Goal: Task Accomplishment & Management: Manage account settings

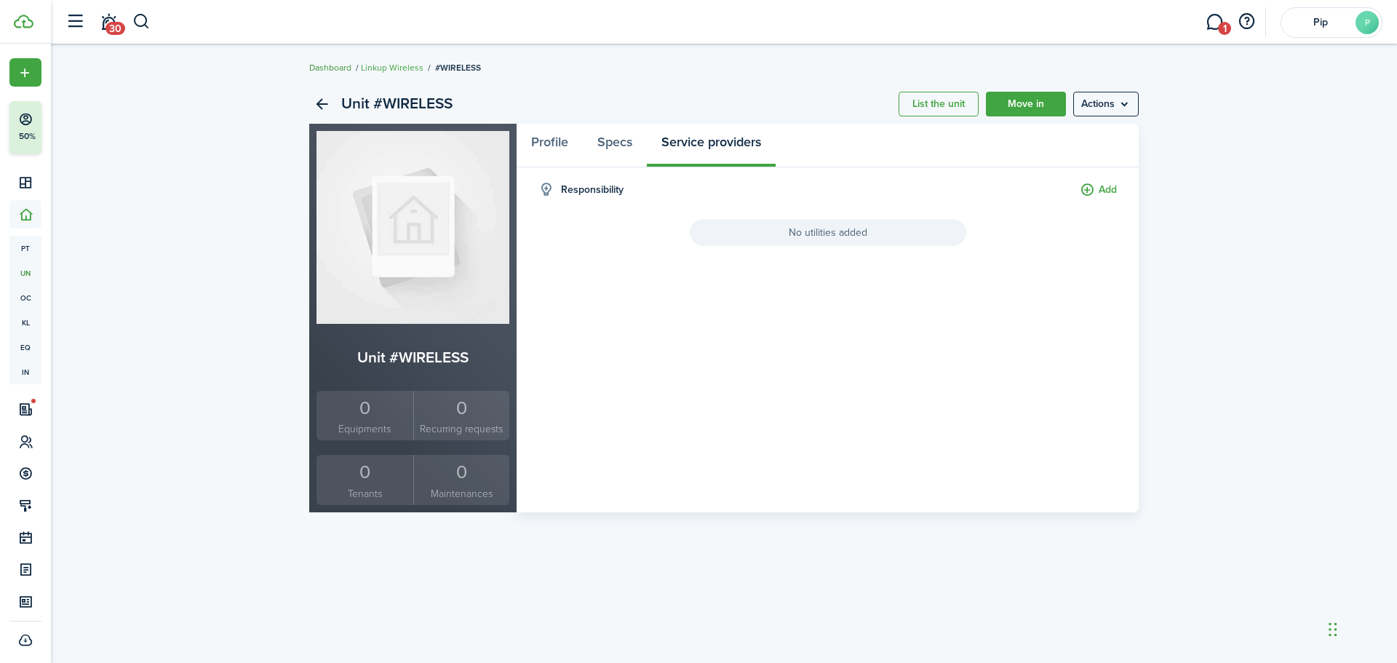
click at [319, 63] on link "Dashboard" at bounding box center [330, 67] width 42 height 13
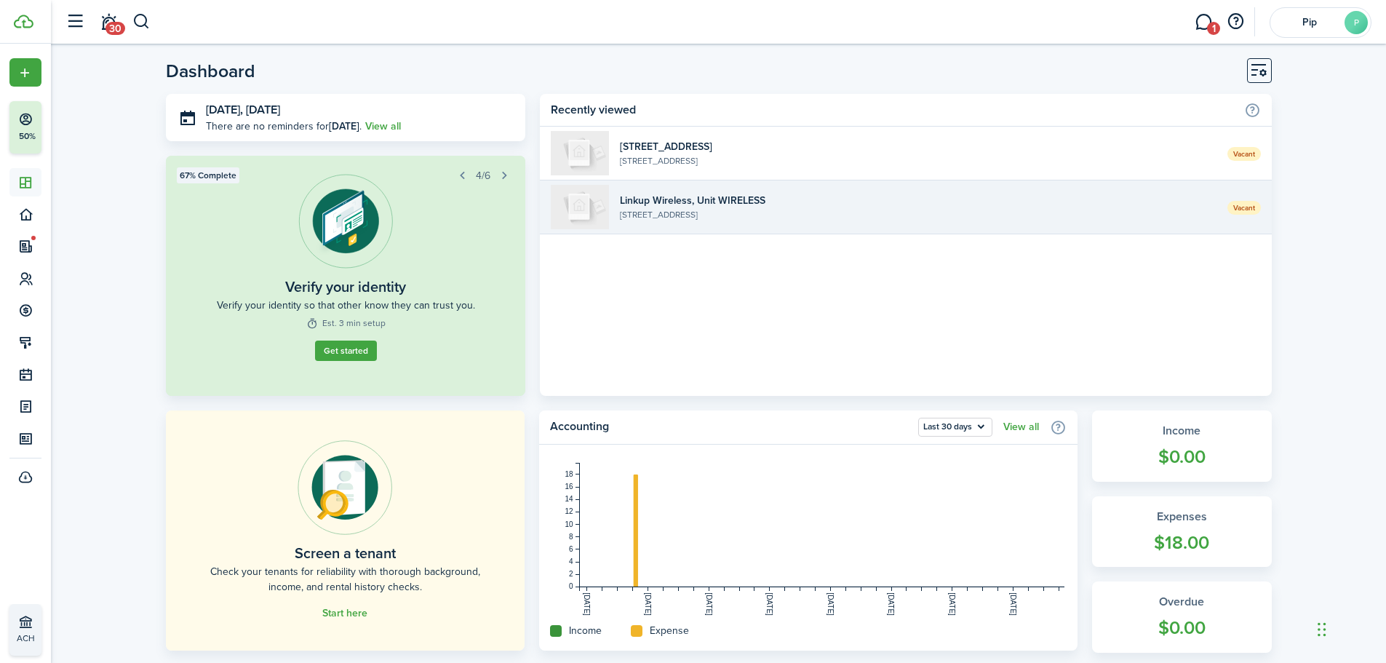
click at [668, 215] on widget-list-item-description "[STREET_ADDRESS]" at bounding box center [918, 214] width 596 height 13
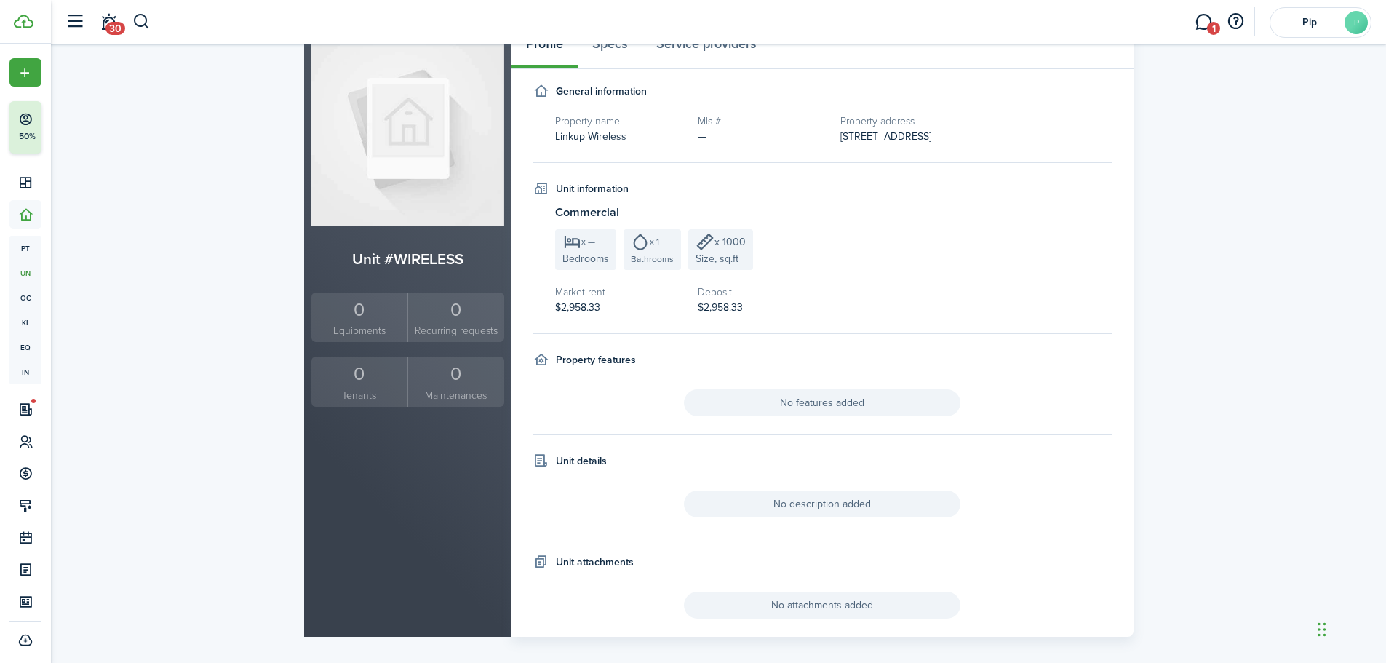
scroll to position [112, 0]
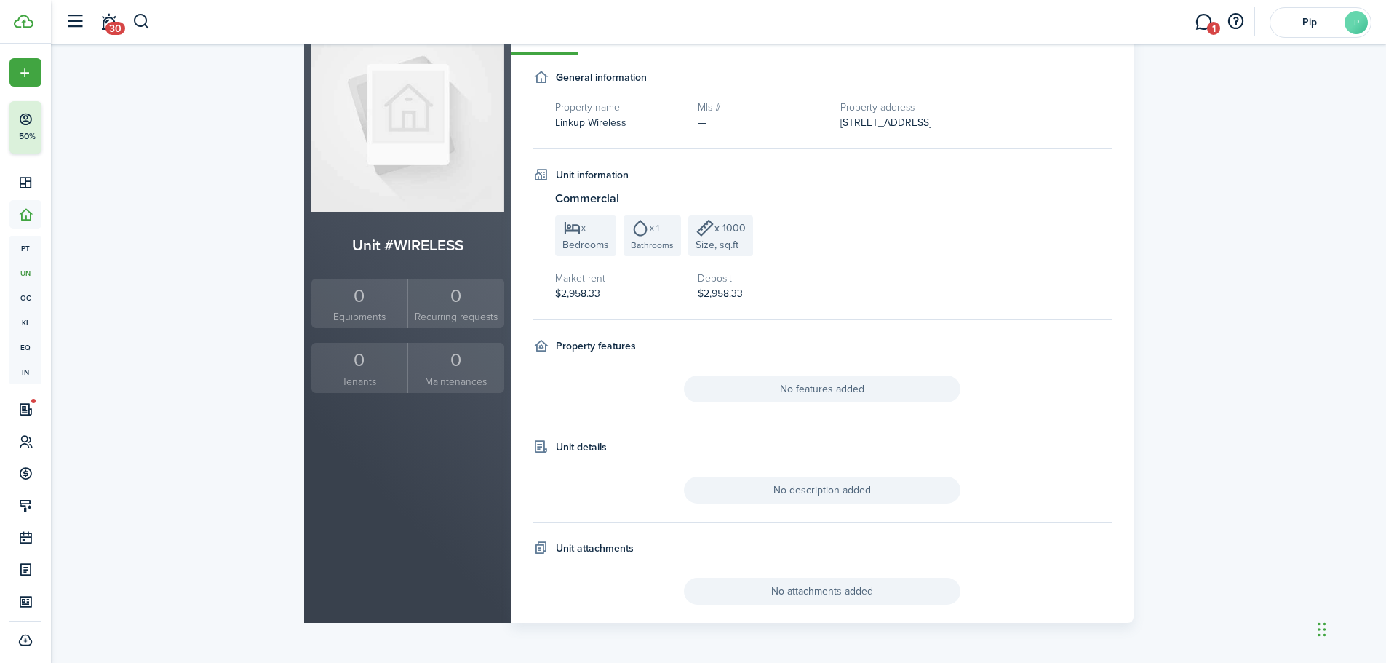
click at [480, 312] on small "Recurring requests" at bounding box center [456, 316] width 89 height 15
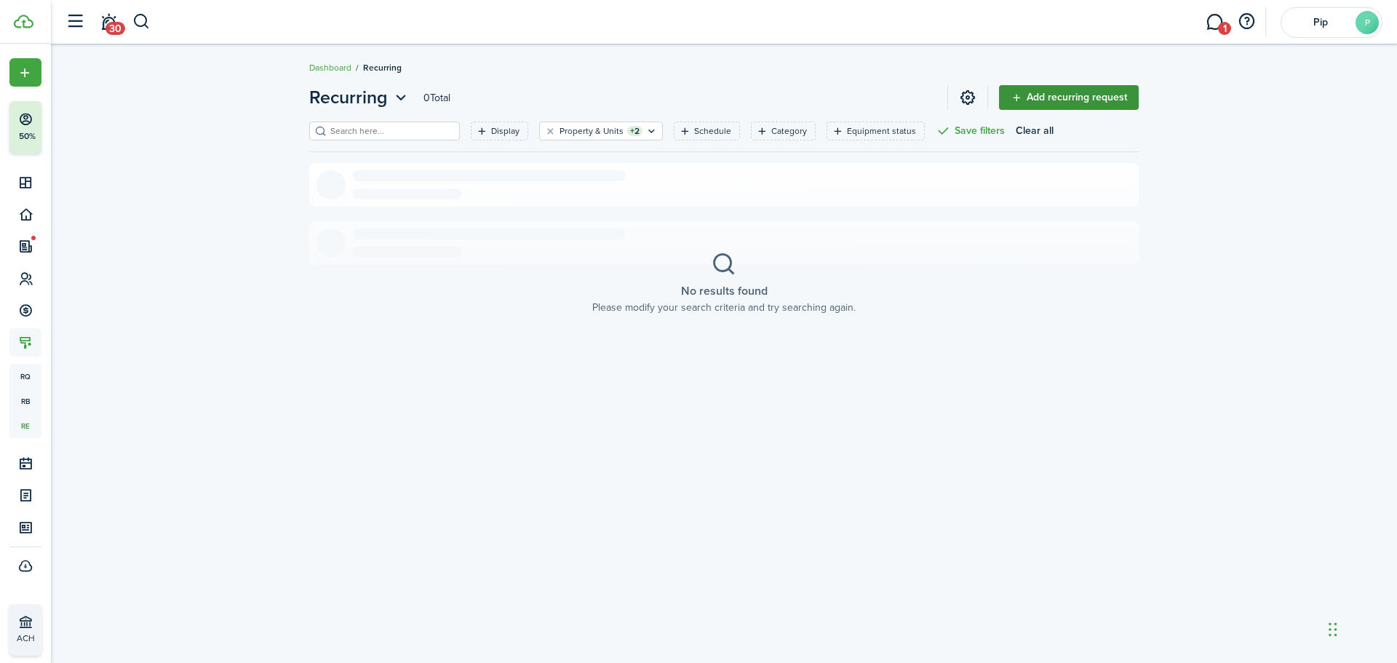
click at [1062, 95] on link "Add recurring request" at bounding box center [1069, 97] width 140 height 25
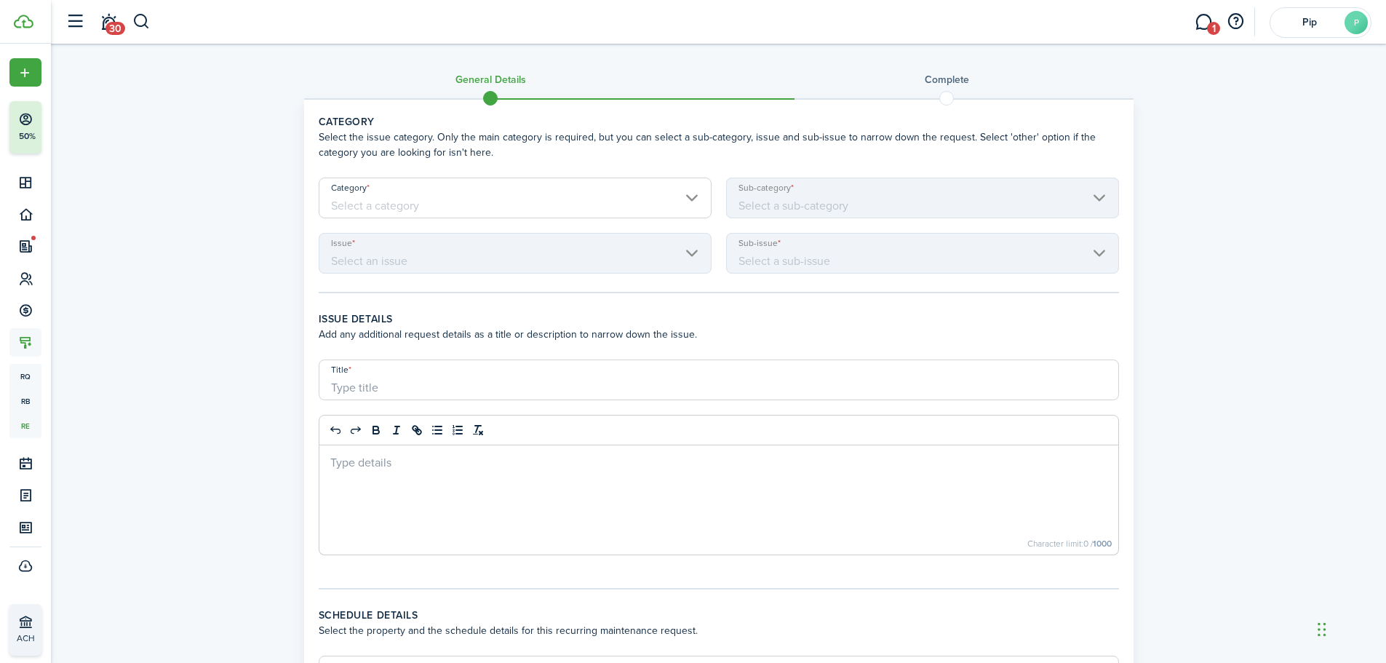
click at [520, 206] on input "Category" at bounding box center [515, 197] width 393 height 41
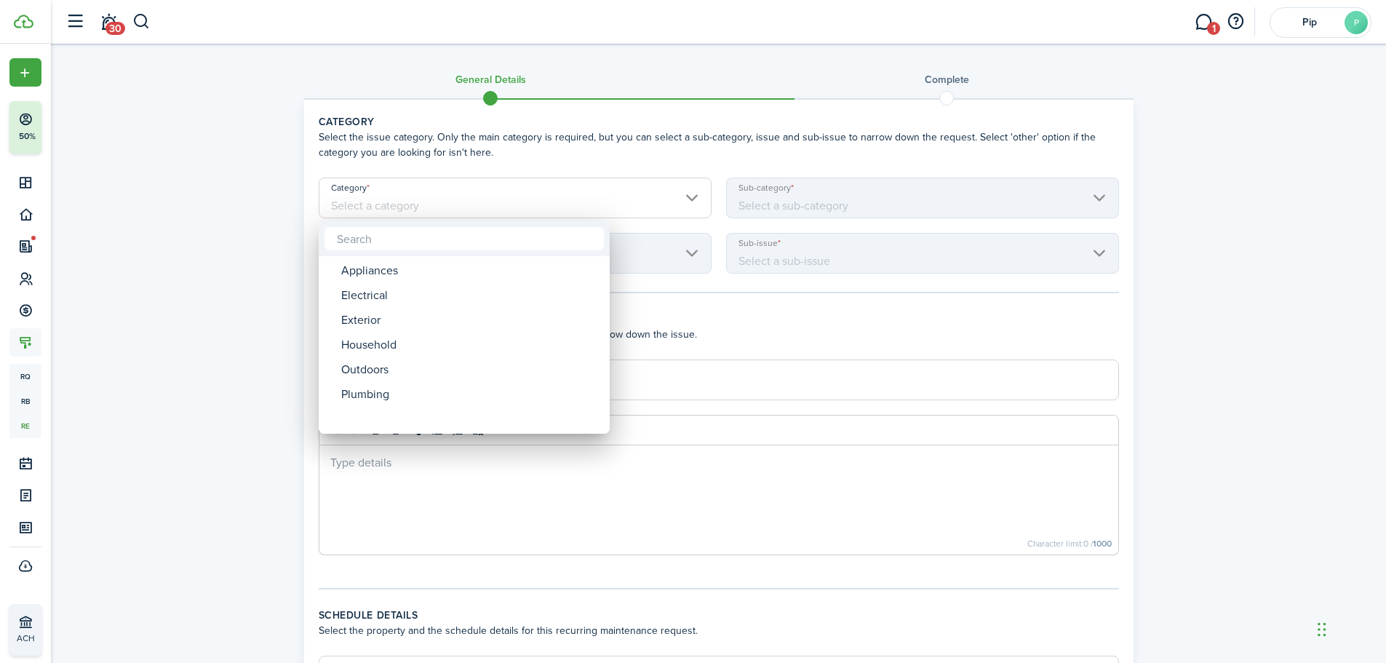
click at [217, 204] on div at bounding box center [693, 331] width 1618 height 895
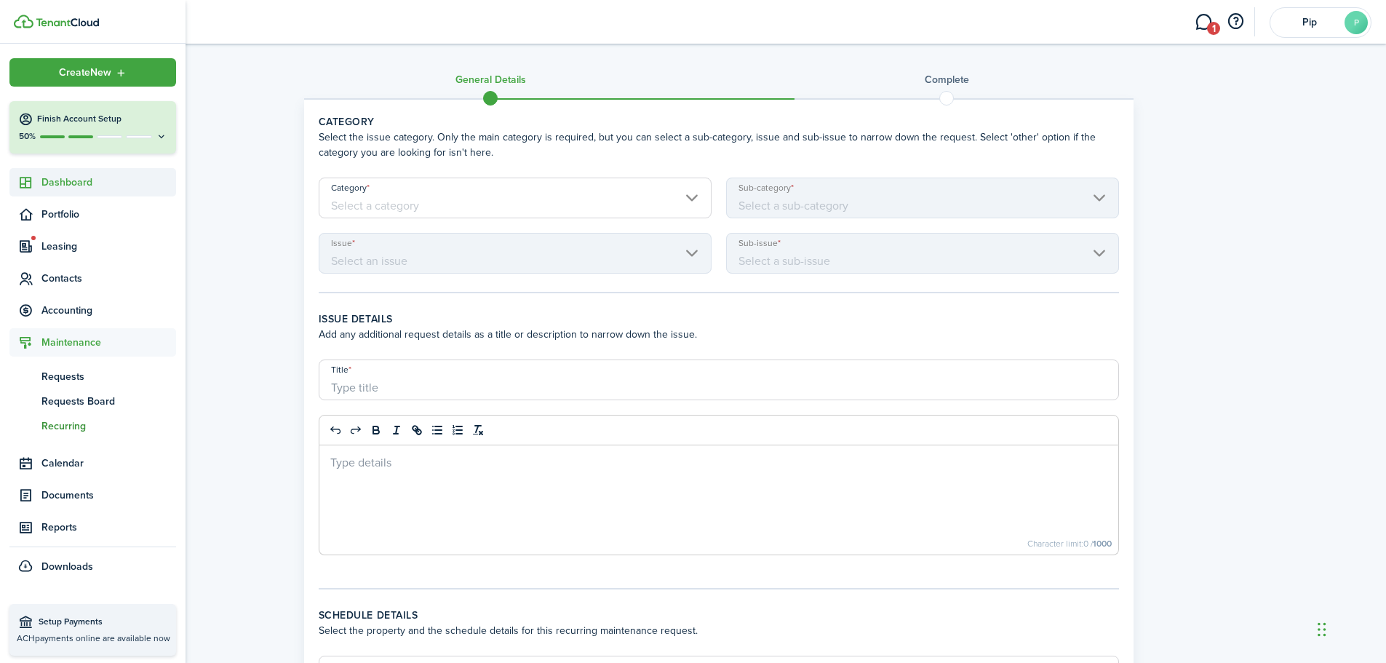
click at [78, 183] on span "Dashboard" at bounding box center [108, 182] width 135 height 15
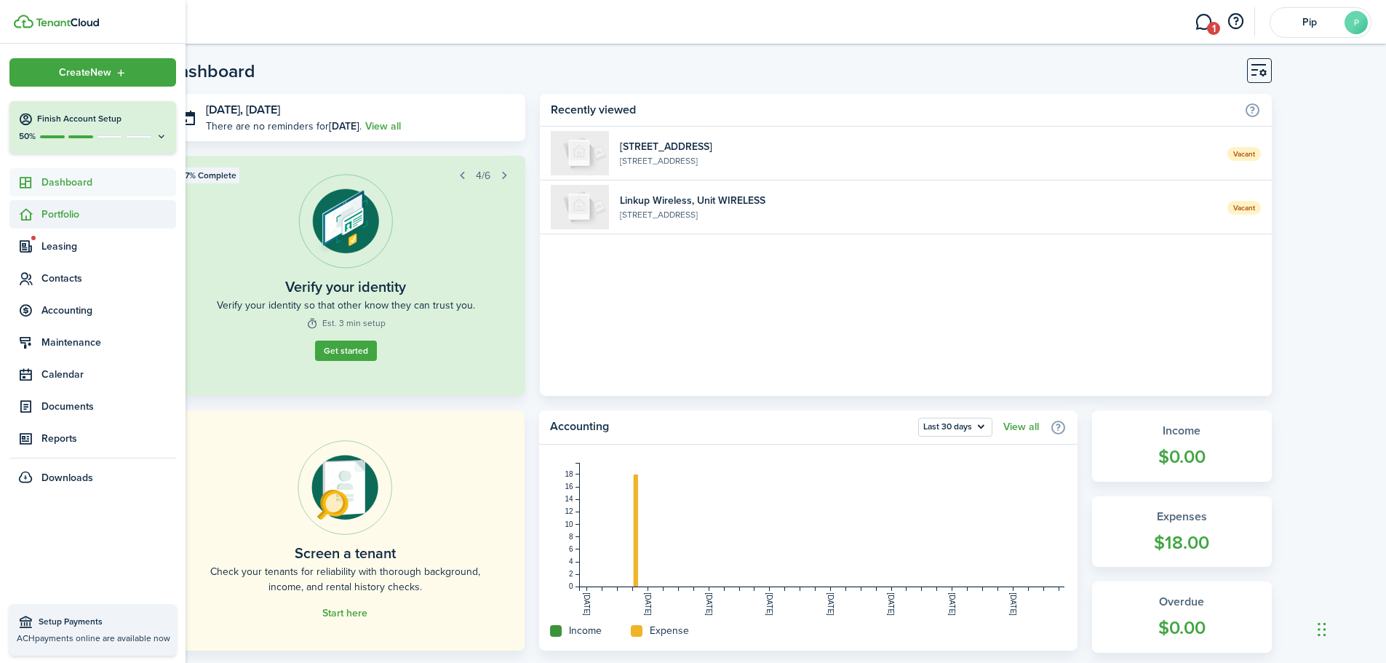
click at [76, 208] on span "Portfolio" at bounding box center [108, 214] width 135 height 15
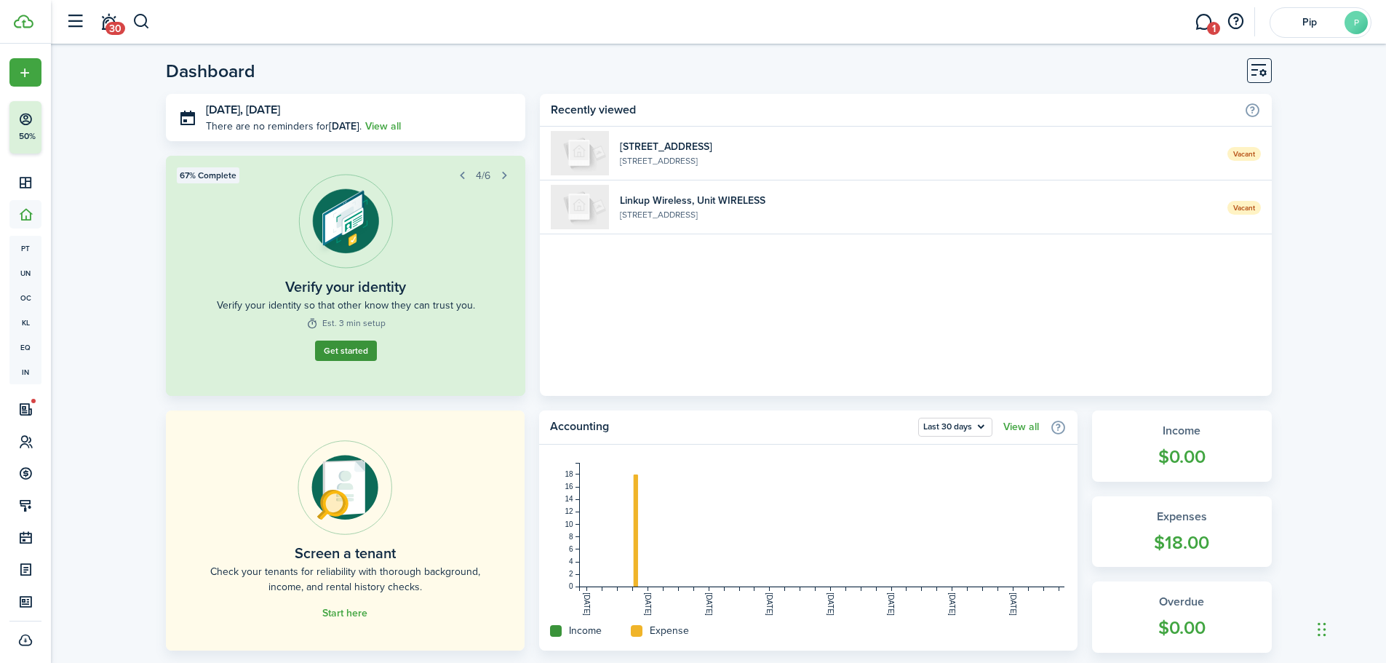
click at [358, 354] on button "Get started" at bounding box center [346, 350] width 62 height 20
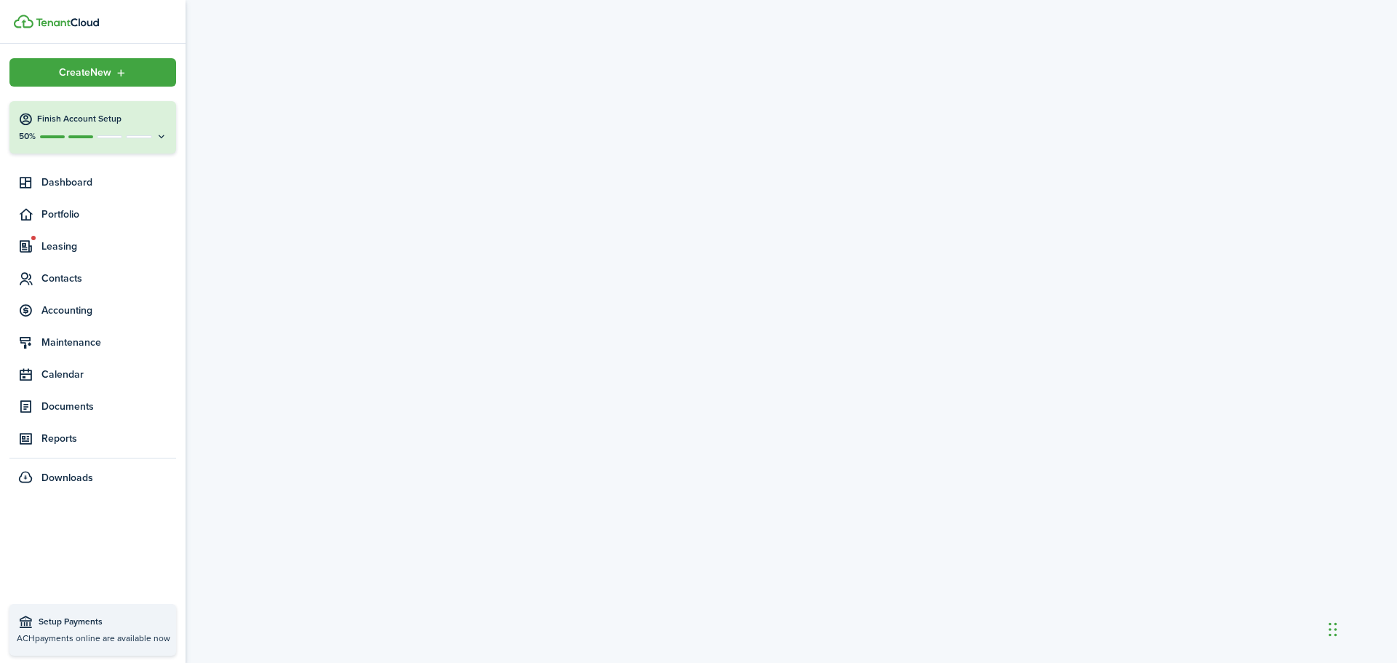
click at [87, 135] on div at bounding box center [80, 136] width 25 height 3
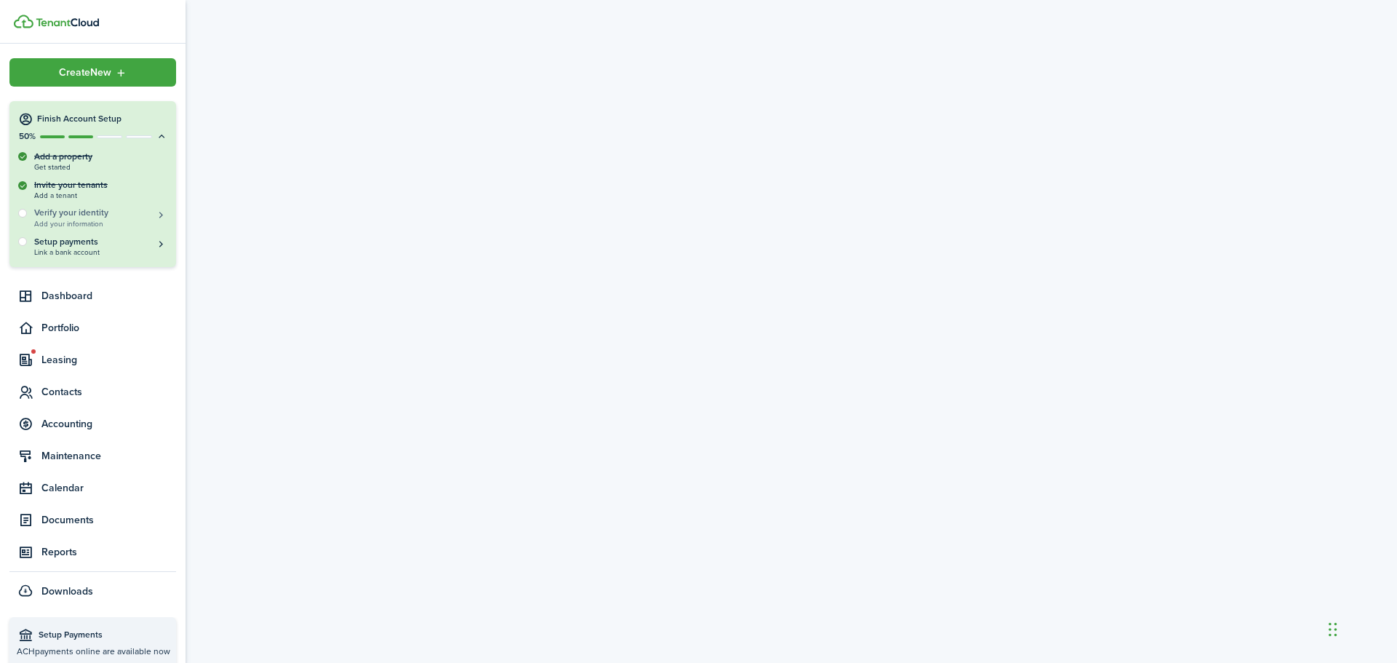
click at [89, 220] on span "Add your information" at bounding box center [100, 224] width 133 height 8
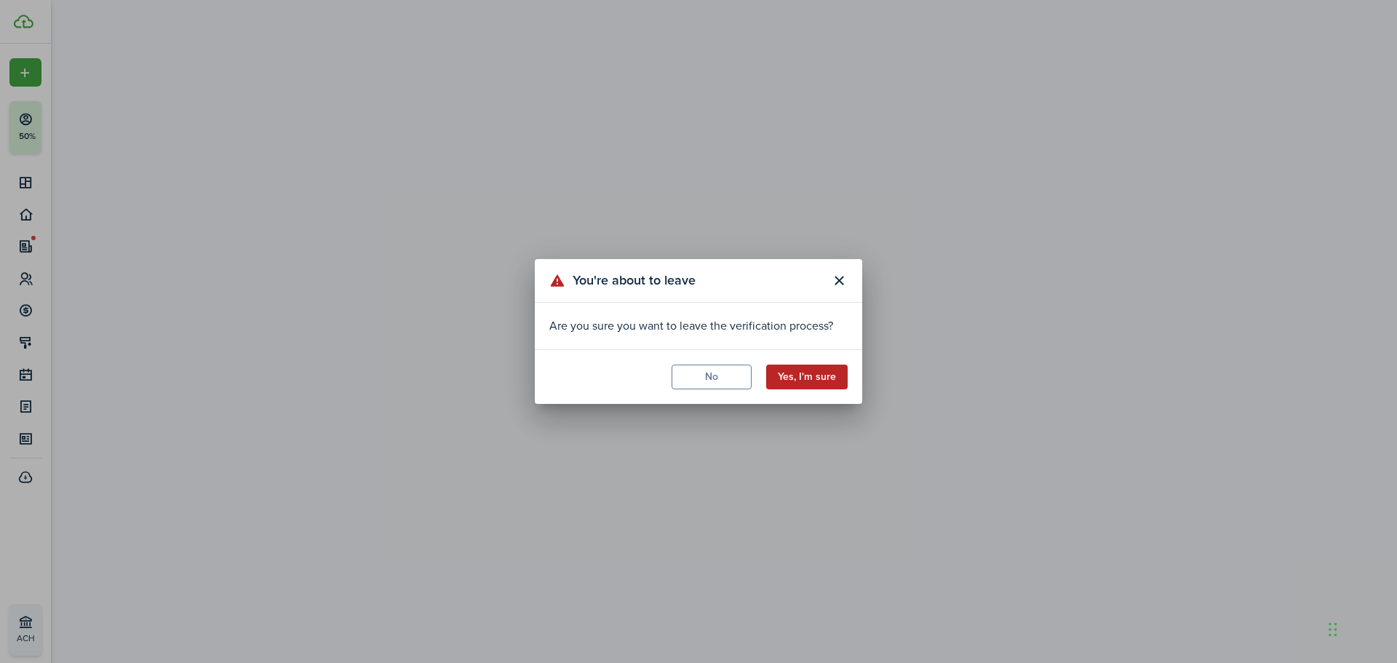
click at [792, 379] on button "Yes, I'm sure" at bounding box center [806, 376] width 81 height 25
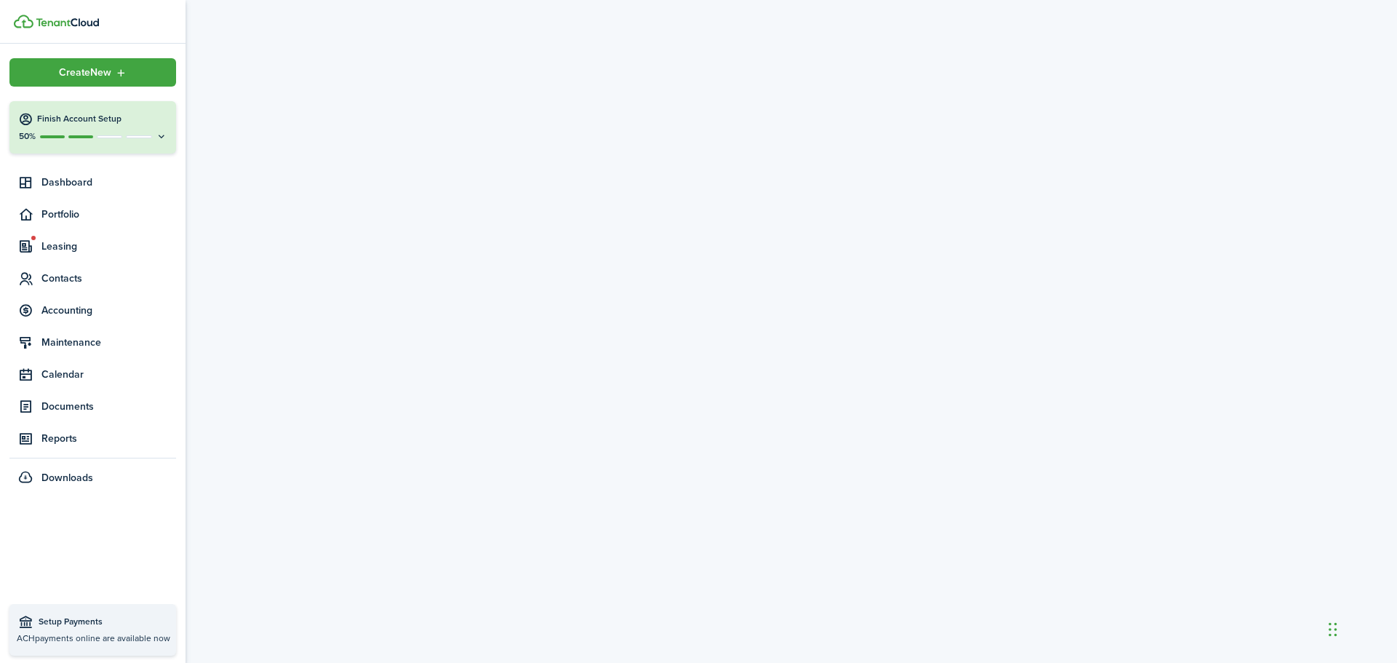
click at [52, 137] on div at bounding box center [52, 136] width 25 height 3
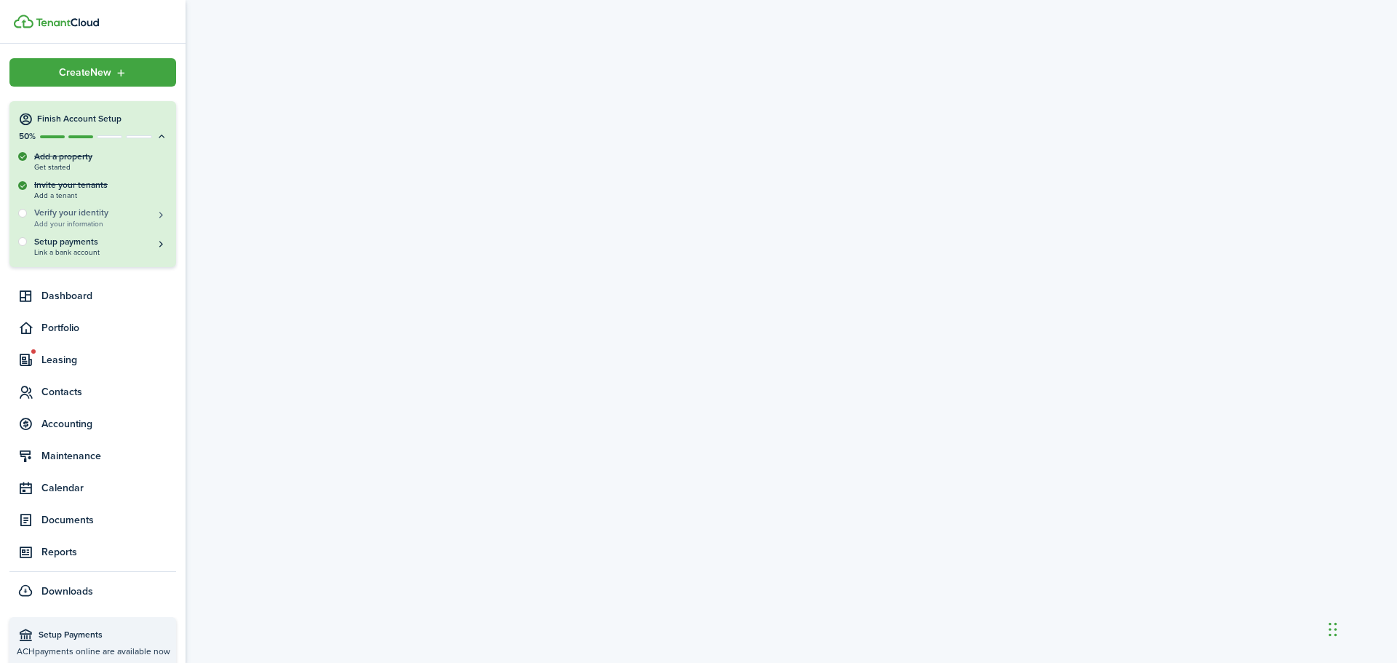
click at [65, 215] on h5 "Verify your identity" at bounding box center [100, 213] width 133 height 12
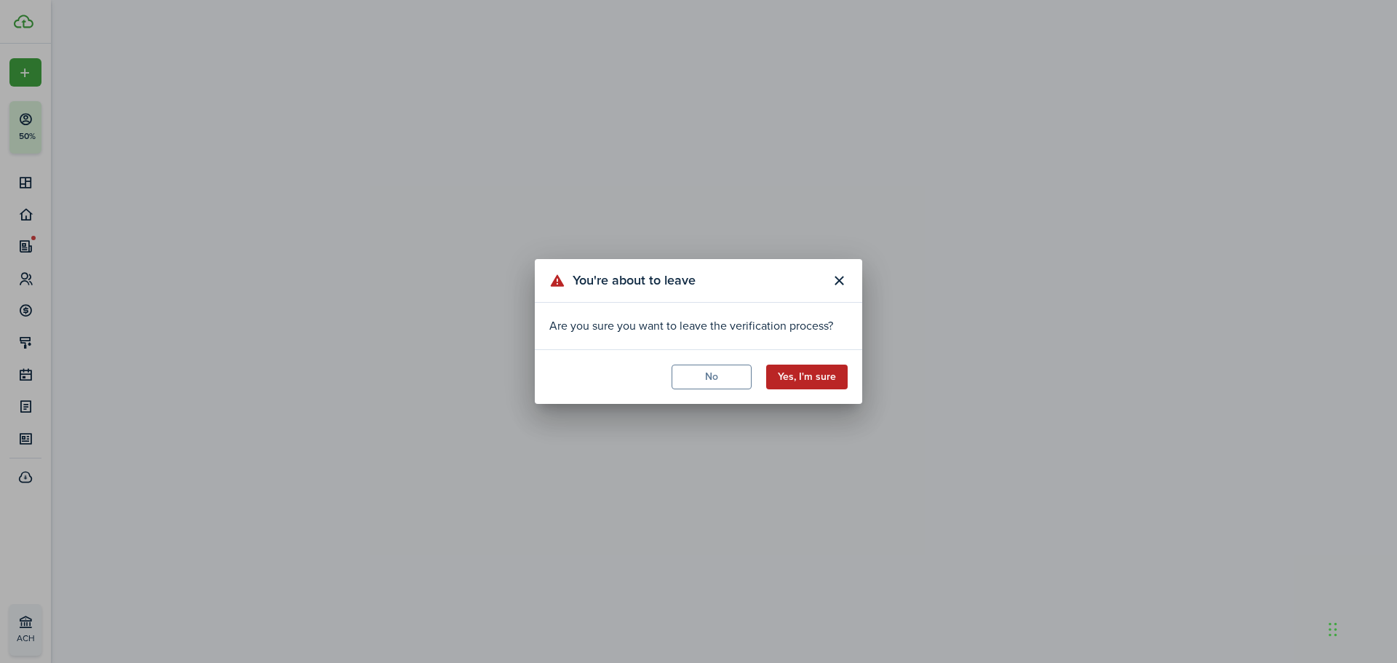
click at [802, 380] on button "Yes, I'm sure" at bounding box center [806, 376] width 81 height 25
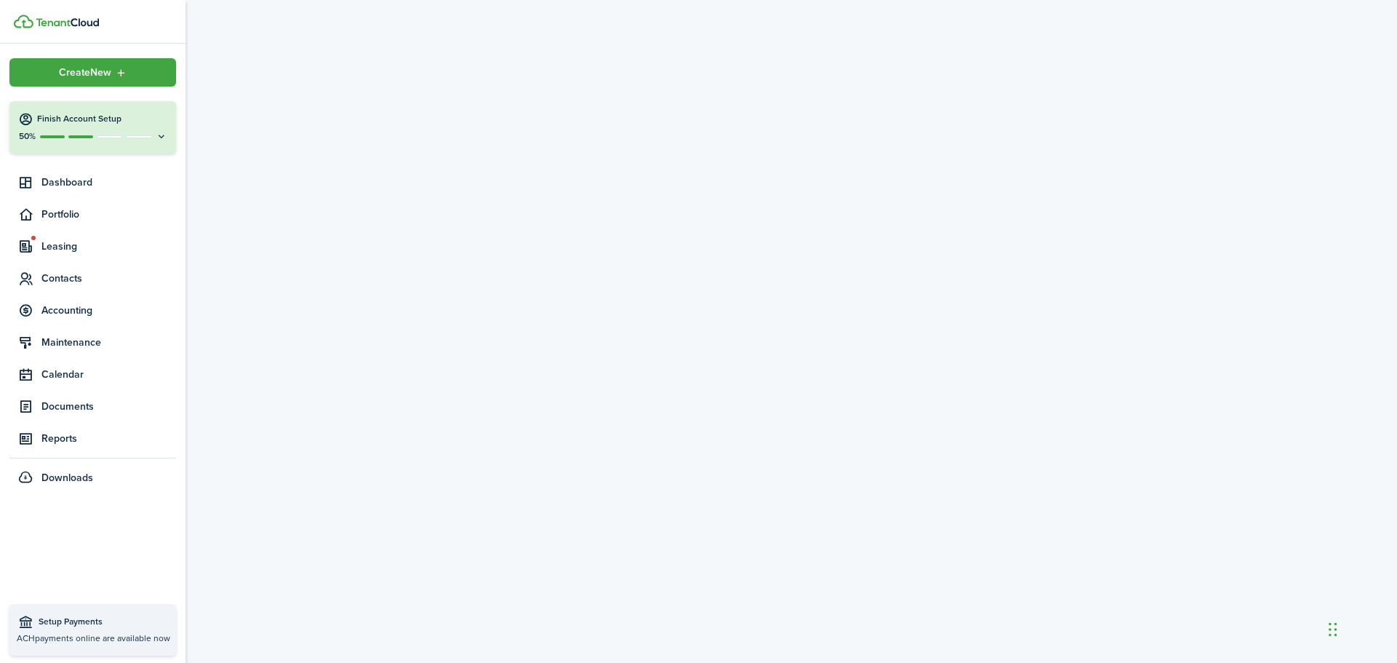
click at [58, 28] on sidebar-logo at bounding box center [92, 22] width 185 height 44
click at [61, 24] on img at bounding box center [67, 22] width 63 height 9
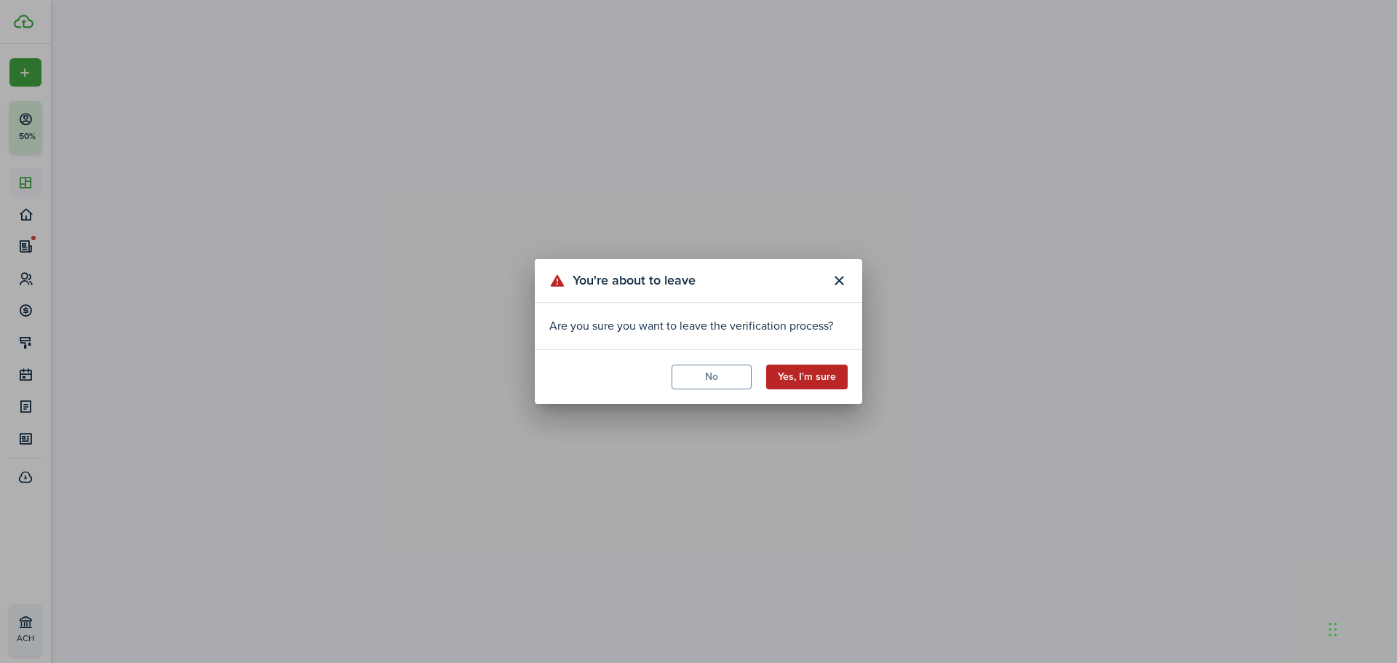
click at [795, 380] on button "Yes, I'm sure" at bounding box center [806, 376] width 81 height 25
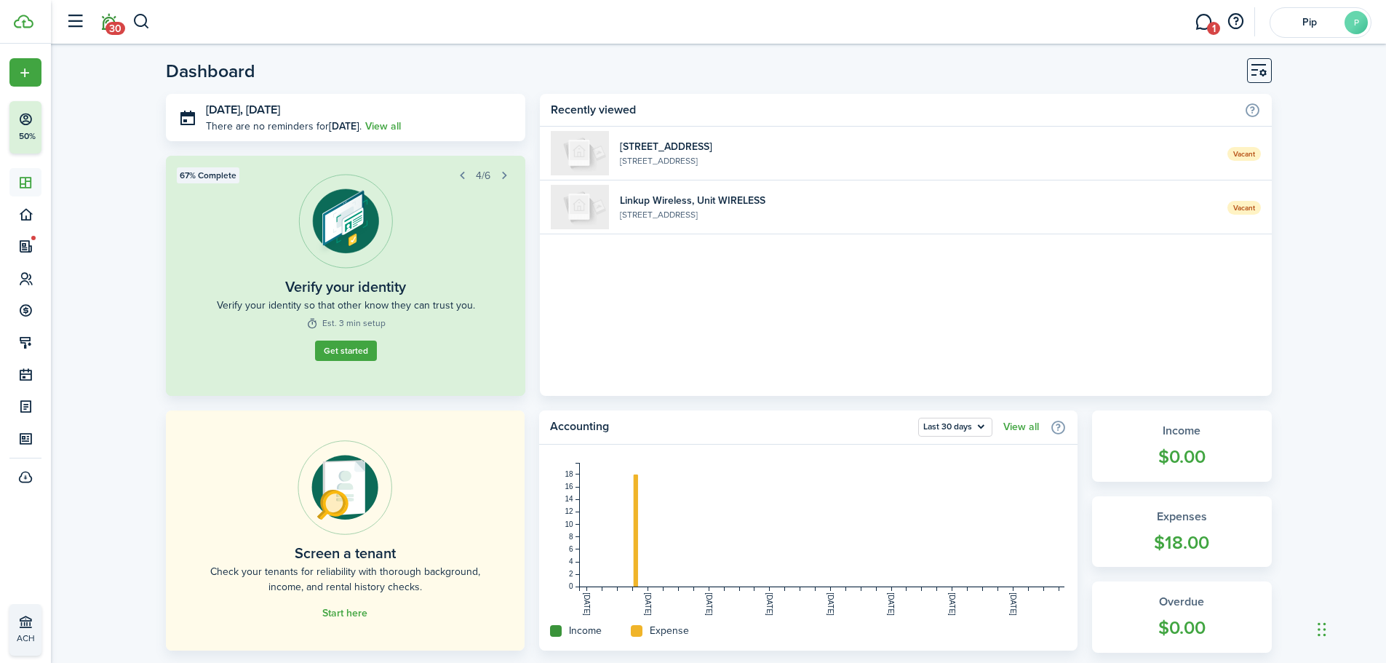
click at [113, 26] on span "30" at bounding box center [115, 28] width 20 height 13
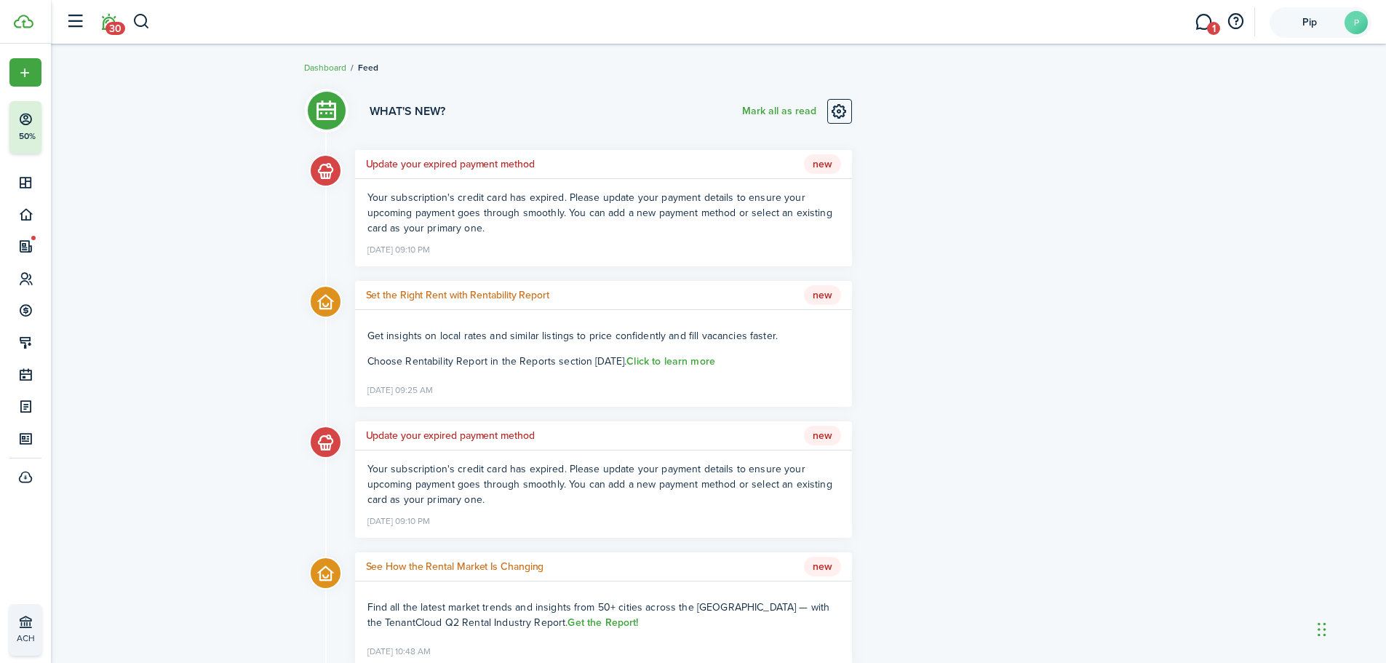
click at [1359, 23] on avatar-text "P" at bounding box center [1355, 22] width 23 height 23
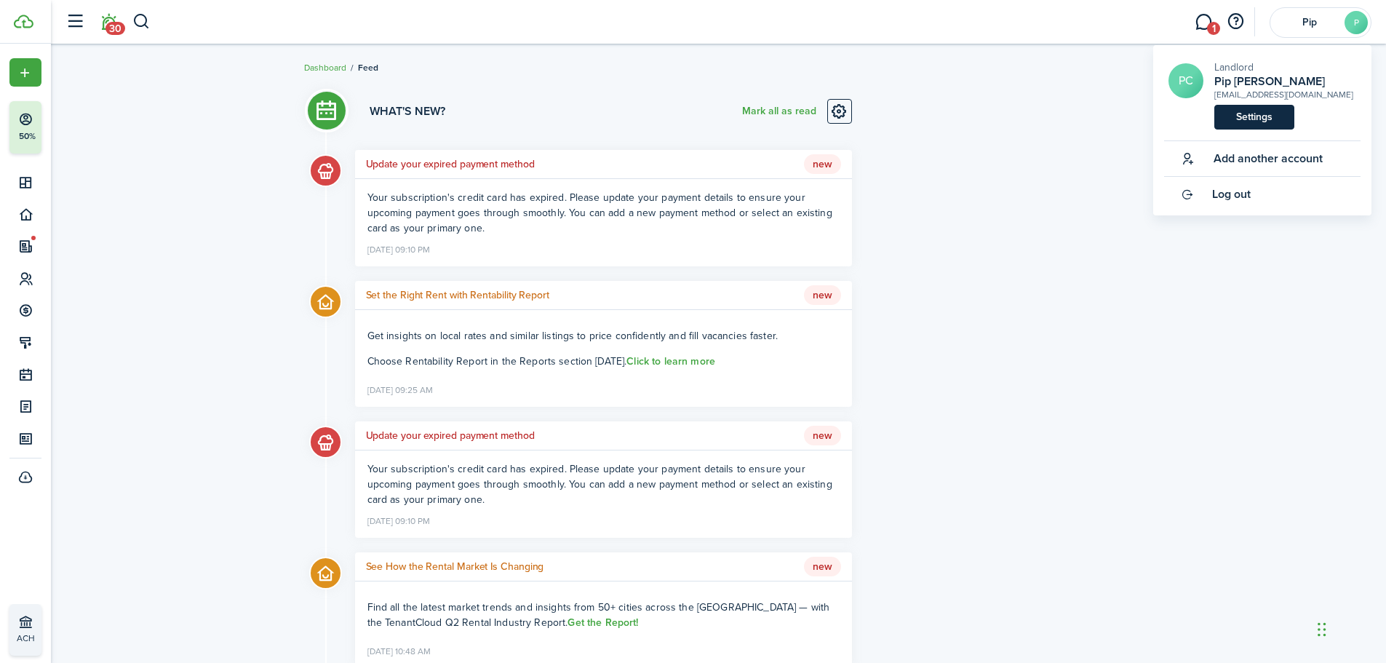
click at [1274, 121] on link "Settings" at bounding box center [1254, 117] width 80 height 25
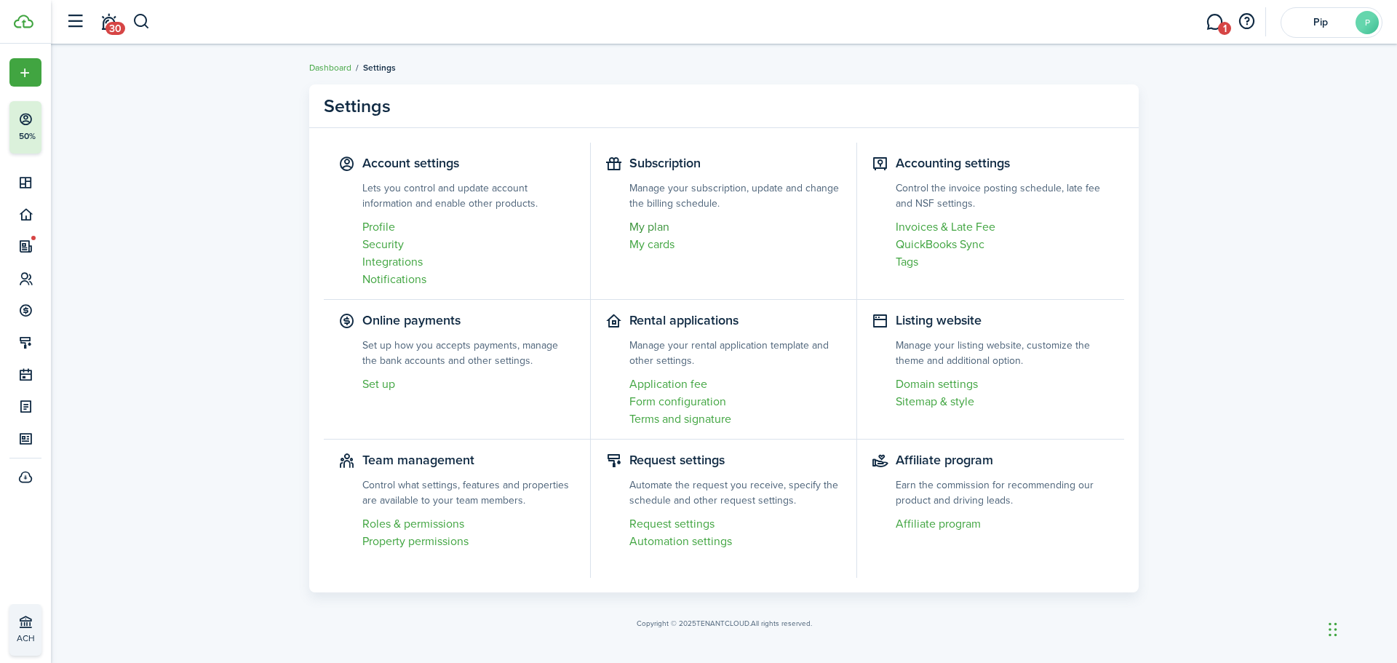
click at [655, 225] on link "My plan" at bounding box center [735, 226] width 213 height 17
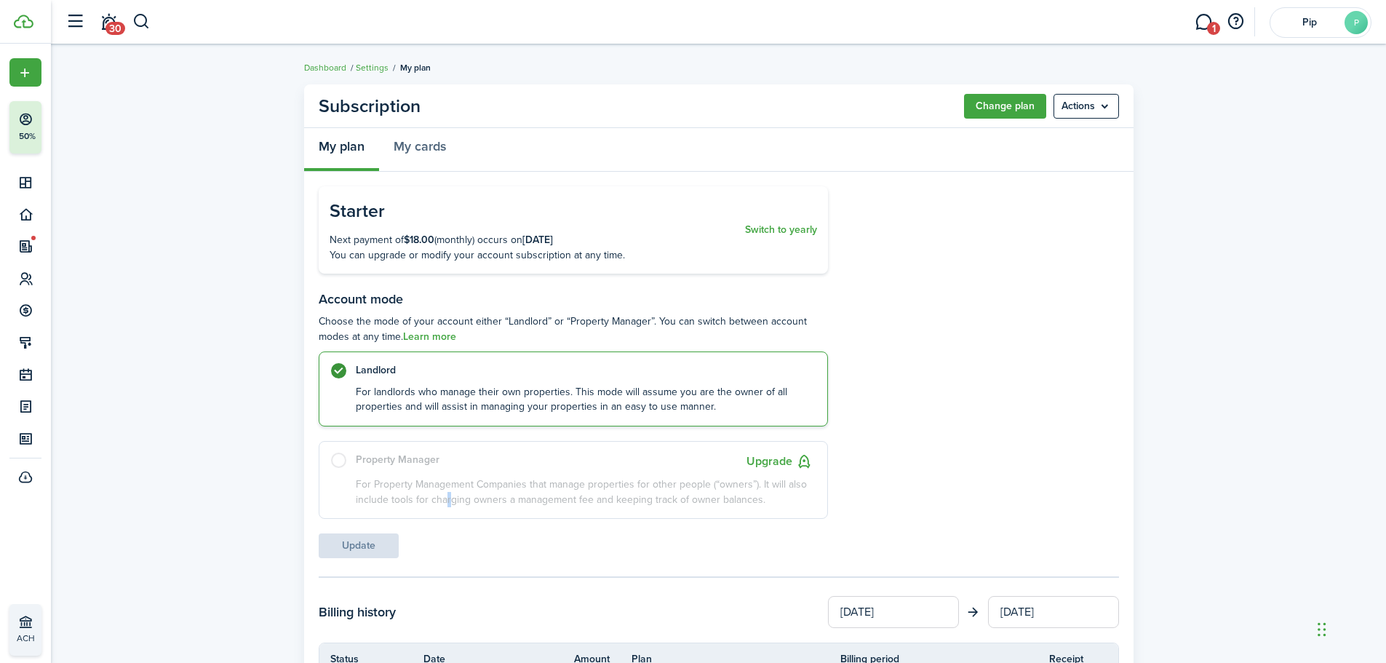
click at [442, 493] on p "For Property Management Companies that manage properties for other people (“own…" at bounding box center [584, 492] width 457 height 30
click at [427, 244] on b "$18.00" at bounding box center [419, 239] width 31 height 15
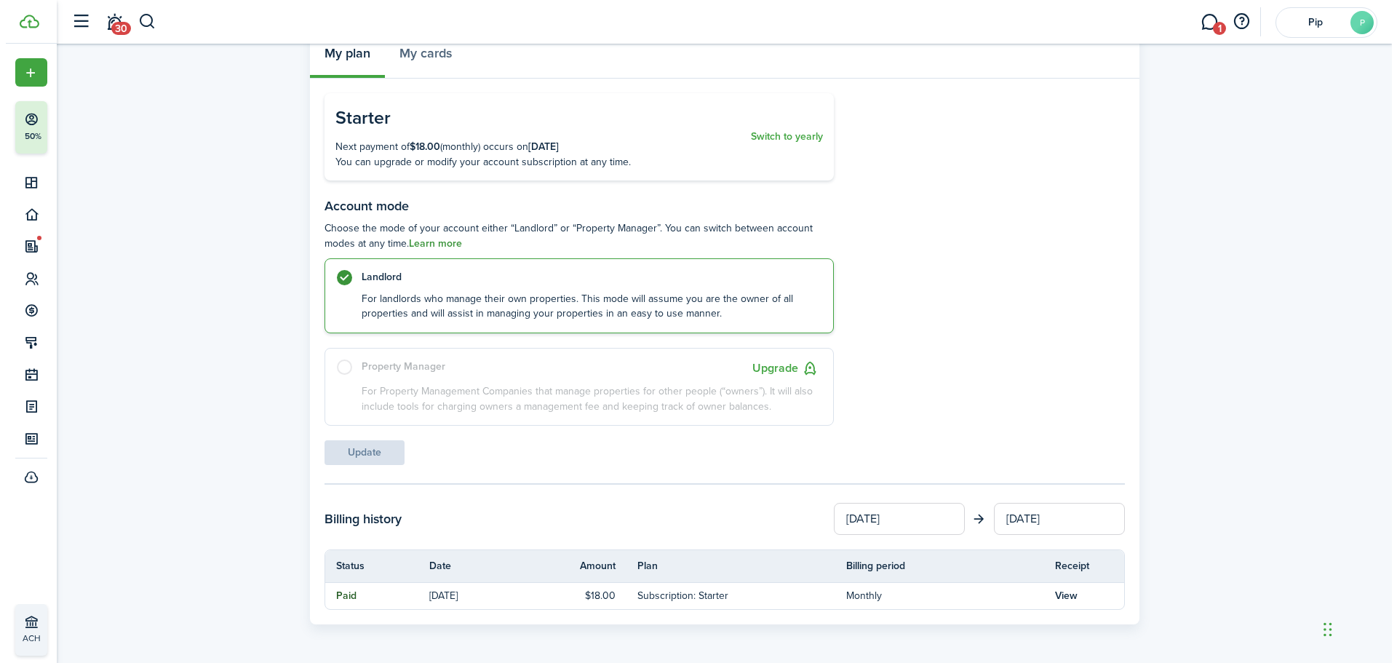
scroll to position [95, 0]
click at [789, 368] on button "Upgrade" at bounding box center [779, 367] width 66 height 18
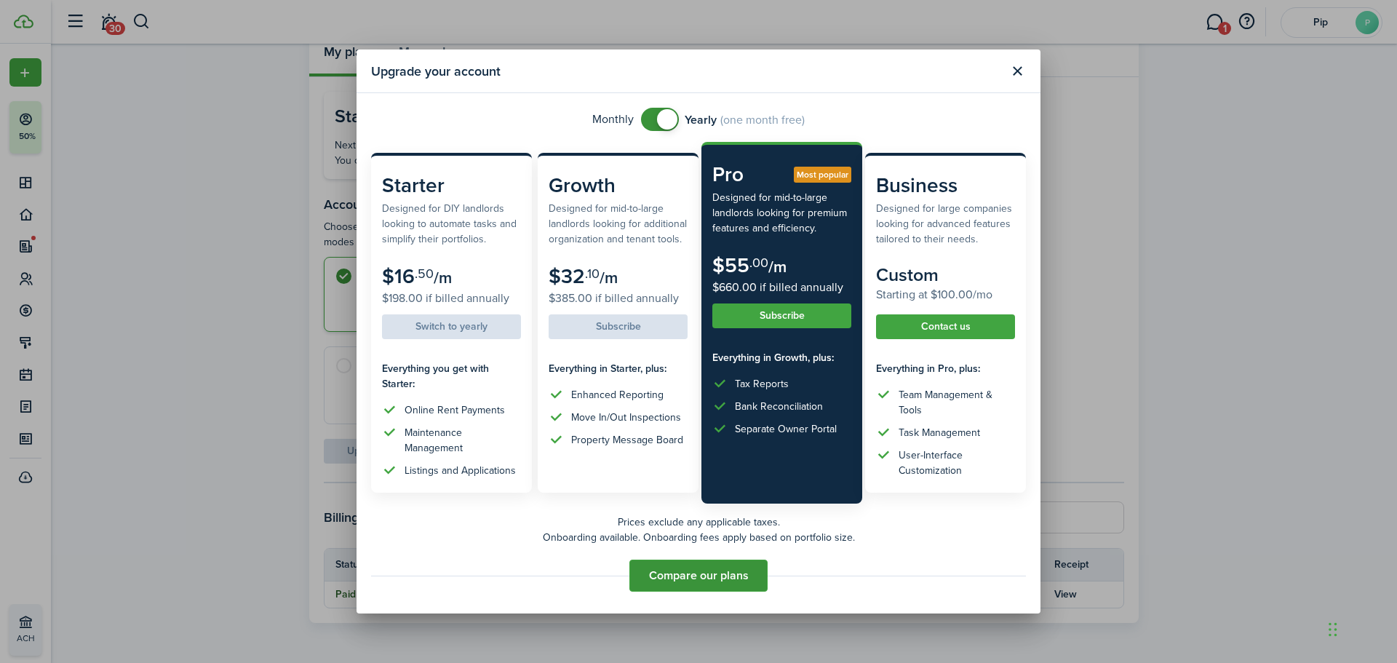
click at [700, 582] on button "Compare our plans" at bounding box center [698, 575] width 138 height 32
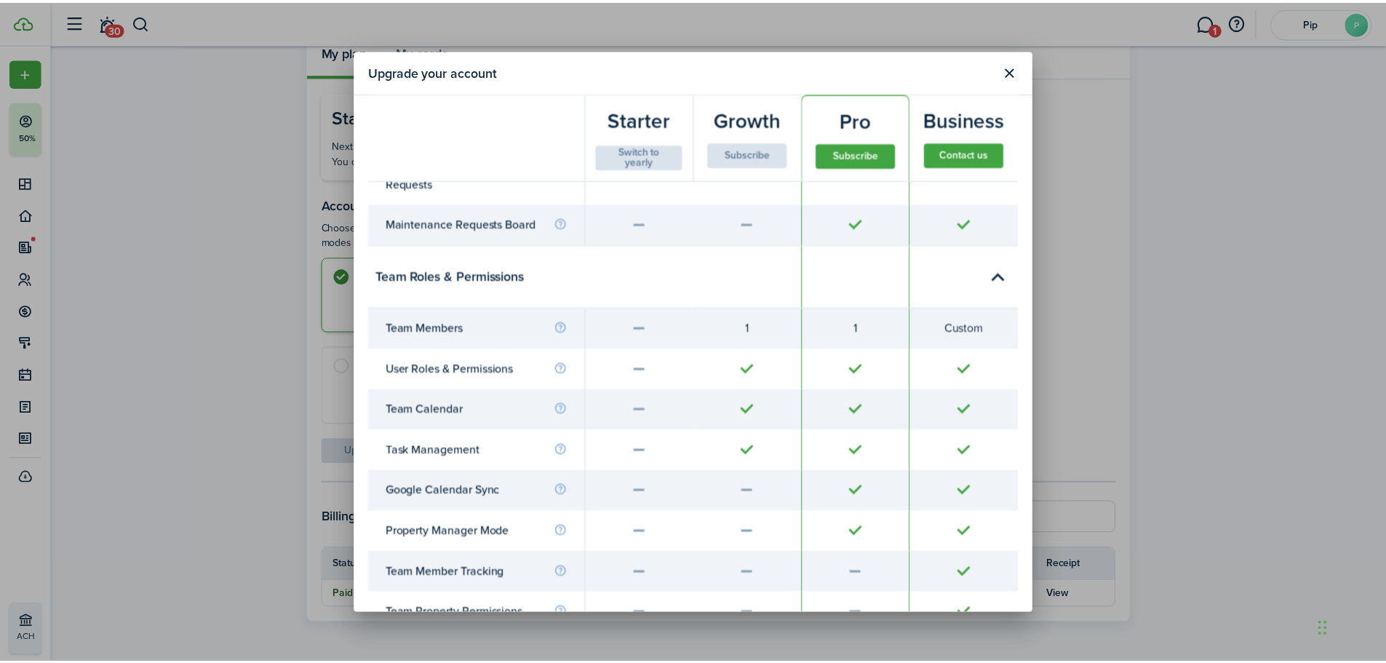
scroll to position [3937, 0]
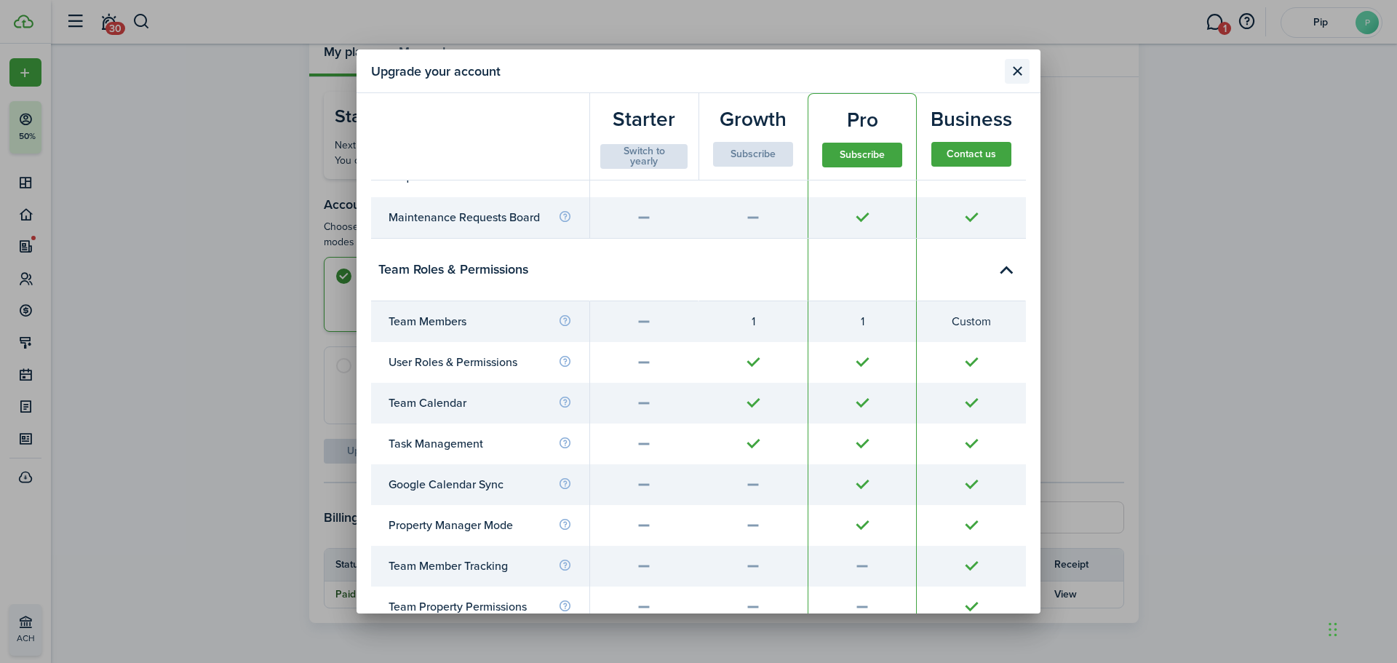
click at [1015, 65] on button "Close modal" at bounding box center [1017, 71] width 25 height 25
